Goal: Complete application form

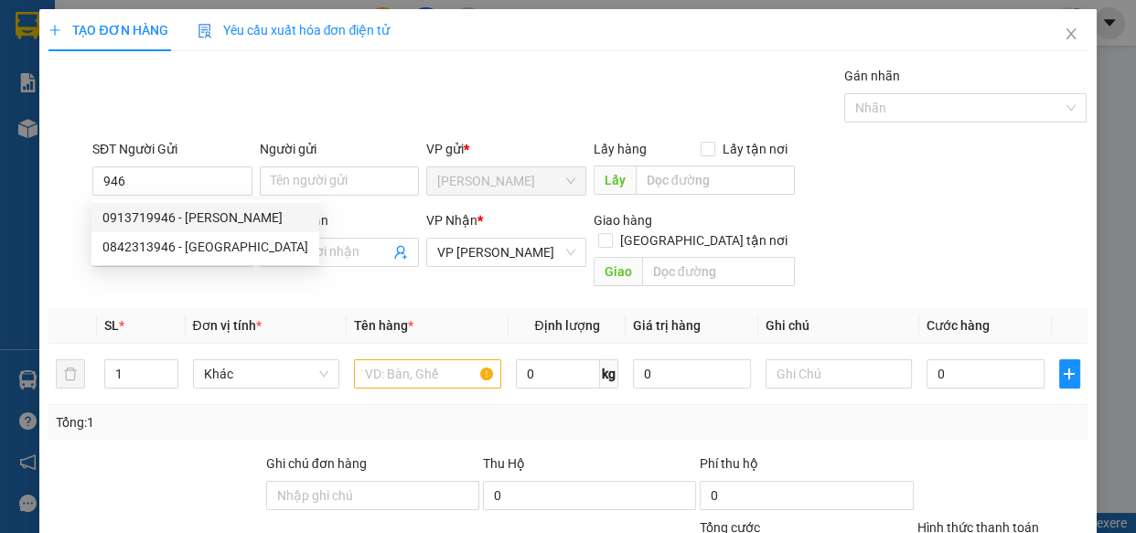
click at [206, 215] on div "0913719946 - [PERSON_NAME]" at bounding box center [205, 218] width 206 height 20
type input "0913719946"
type input "DZINH NGUYỄN"
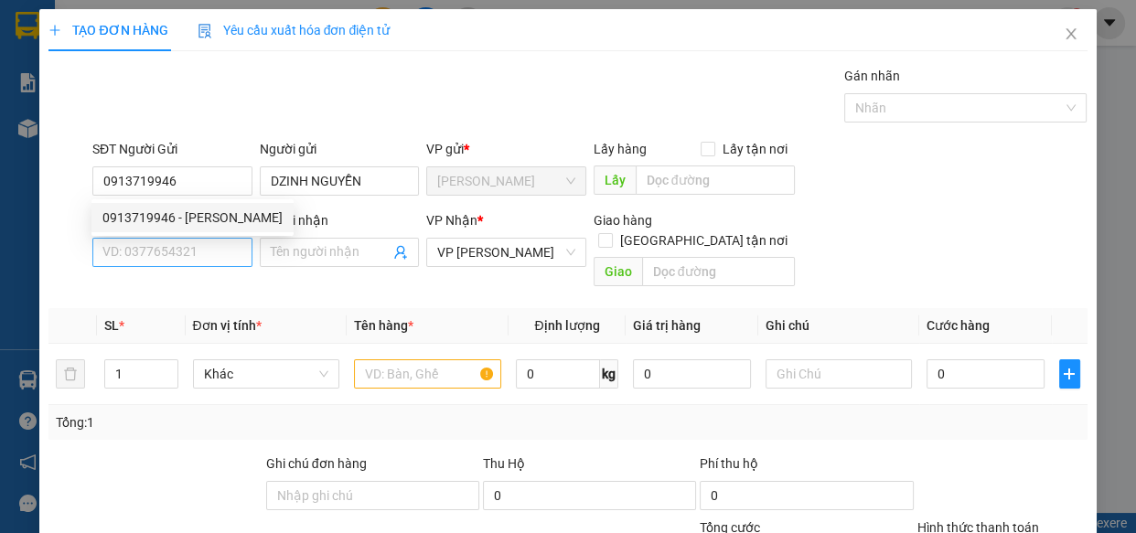
type input "0913719946"
type input "30.000"
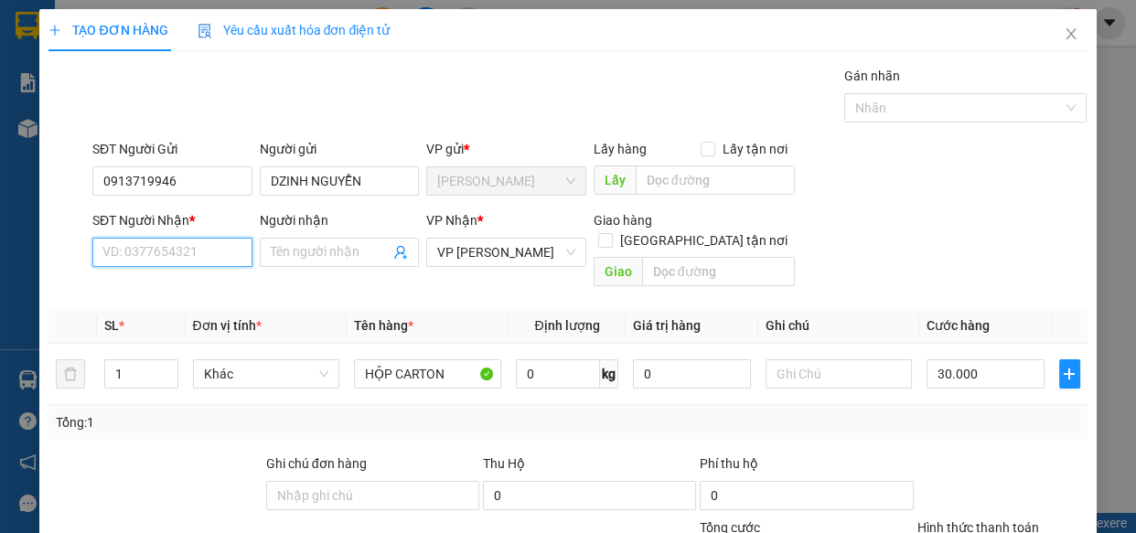
click at [193, 252] on input "SĐT Người Nhận *" at bounding box center [172, 252] width 160 height 29
click at [193, 284] on div "0913719585 - BS PHƯƠNG" at bounding box center [181, 289] width 159 height 20
type input "0913719585"
type input "BS PHƯƠNG"
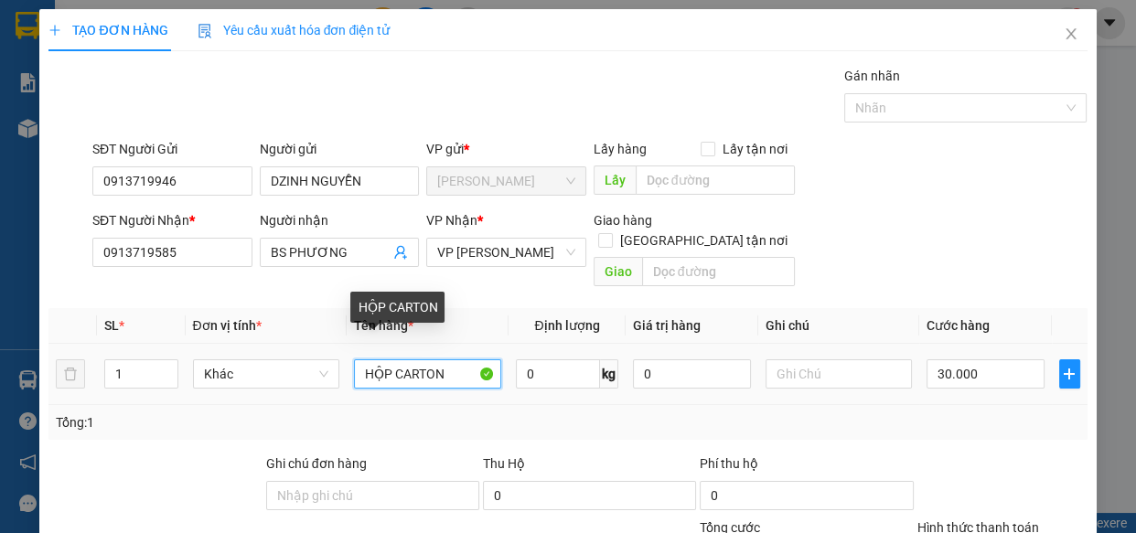
click at [441, 359] on input "HỘP CARTON" at bounding box center [427, 373] width 147 height 29
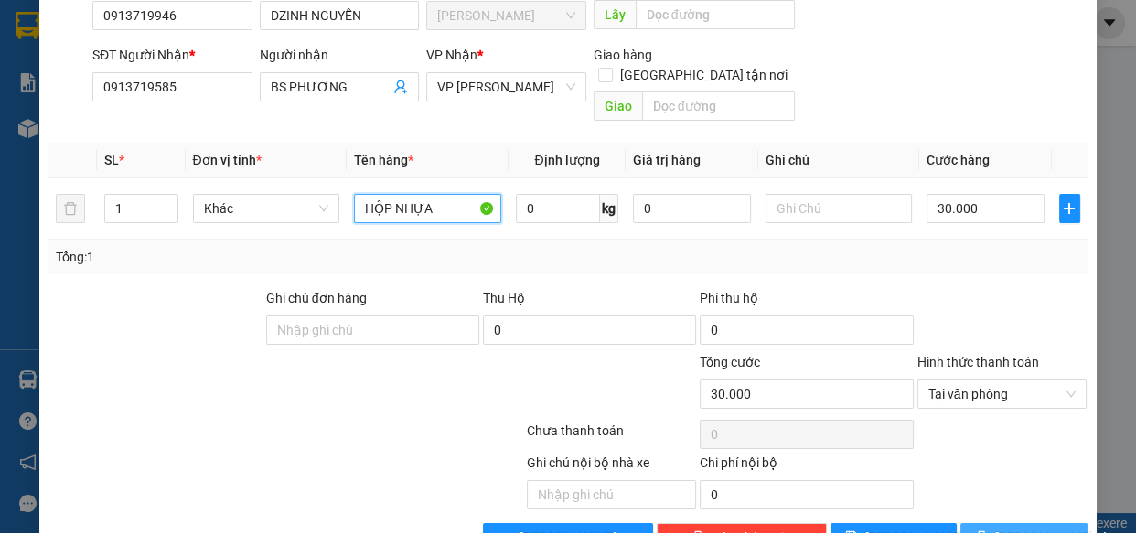
type input "HỘP NHỰA"
click at [997, 523] on button "[PERSON_NAME] và In" at bounding box center [1023, 537] width 126 height 29
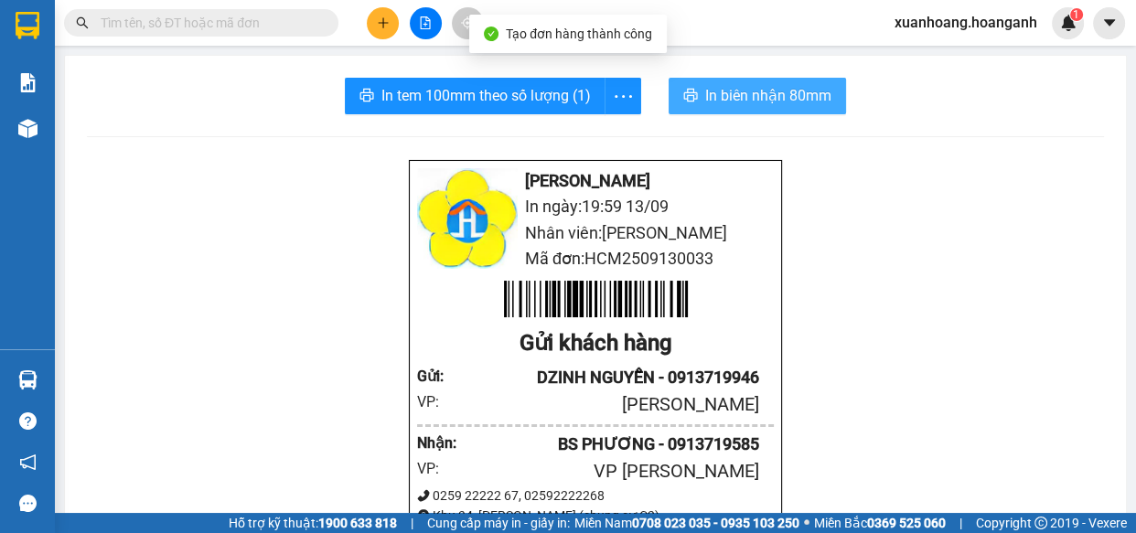
click at [741, 99] on span "In biên nhận 80mm" at bounding box center [768, 95] width 126 height 23
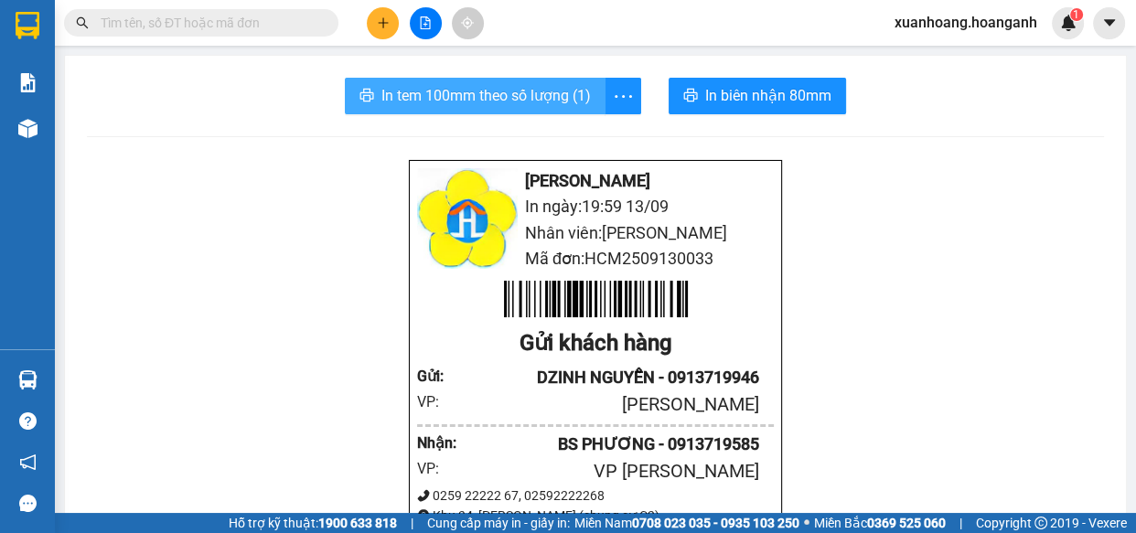
click at [530, 105] on span "In tem 100mm theo số lượng (1)" at bounding box center [485, 95] width 209 height 23
